Goal: Task Accomplishment & Management: Complete application form

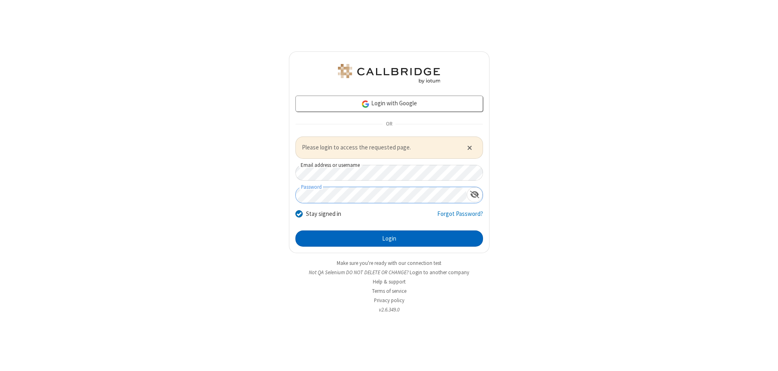
click at [389, 238] on button "Login" at bounding box center [389, 239] width 188 height 16
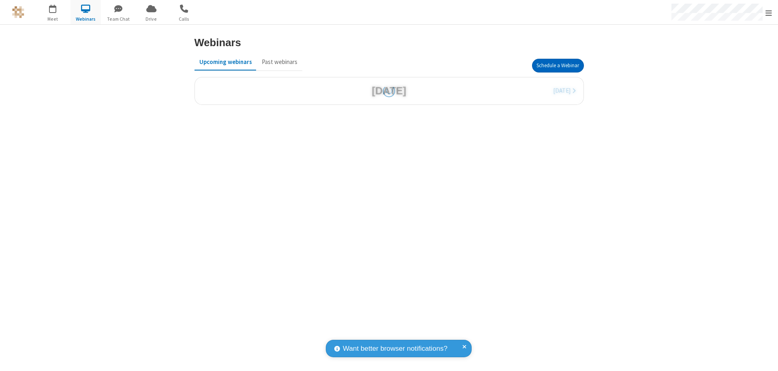
click at [557, 66] on button "Schedule a Webinar" at bounding box center [558, 66] width 52 height 14
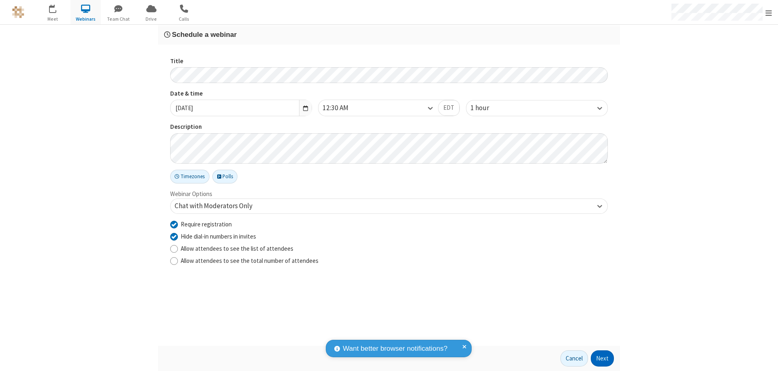
click at [602, 359] on button "Next" at bounding box center [602, 358] width 23 height 16
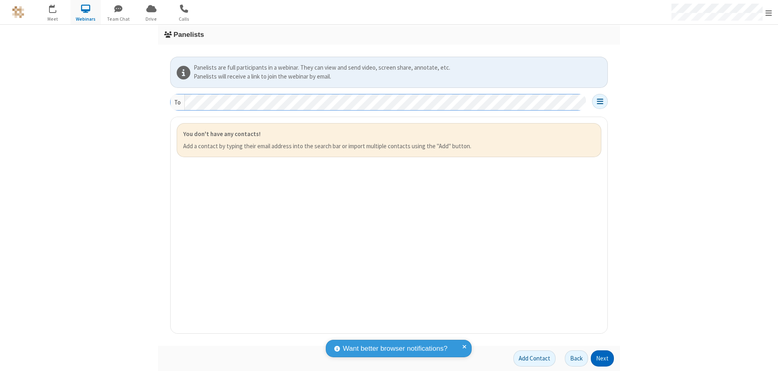
click at [602, 359] on button "Next" at bounding box center [602, 358] width 23 height 16
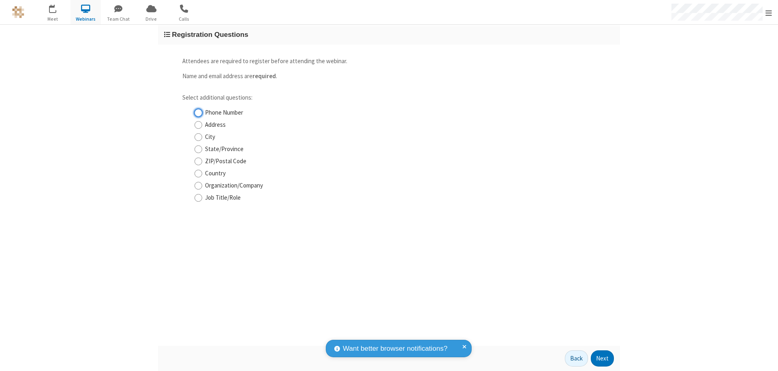
click at [198, 113] on input "Phone Number" at bounding box center [198, 113] width 8 height 9
checkbox input "true"
click at [602, 359] on button "Next" at bounding box center [602, 358] width 23 height 16
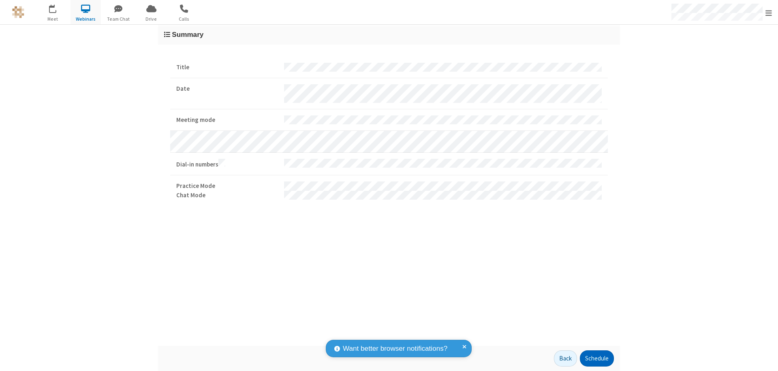
click at [596, 359] on button "Schedule" at bounding box center [597, 358] width 34 height 16
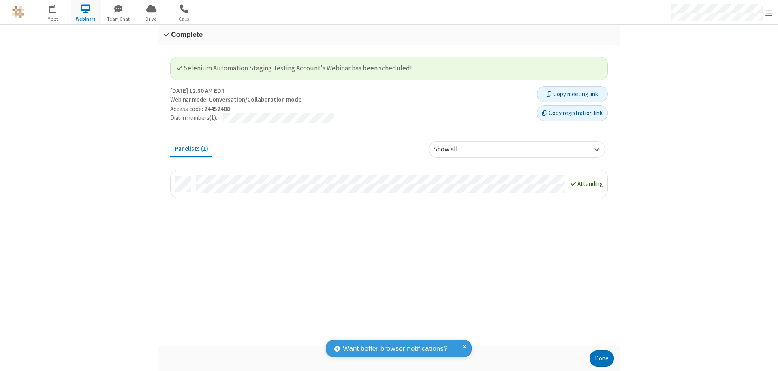
click at [572, 113] on button "Copy registration link" at bounding box center [572, 113] width 71 height 16
click at [602, 359] on button "Done" at bounding box center [601, 358] width 24 height 16
